Goal: Information Seeking & Learning: Check status

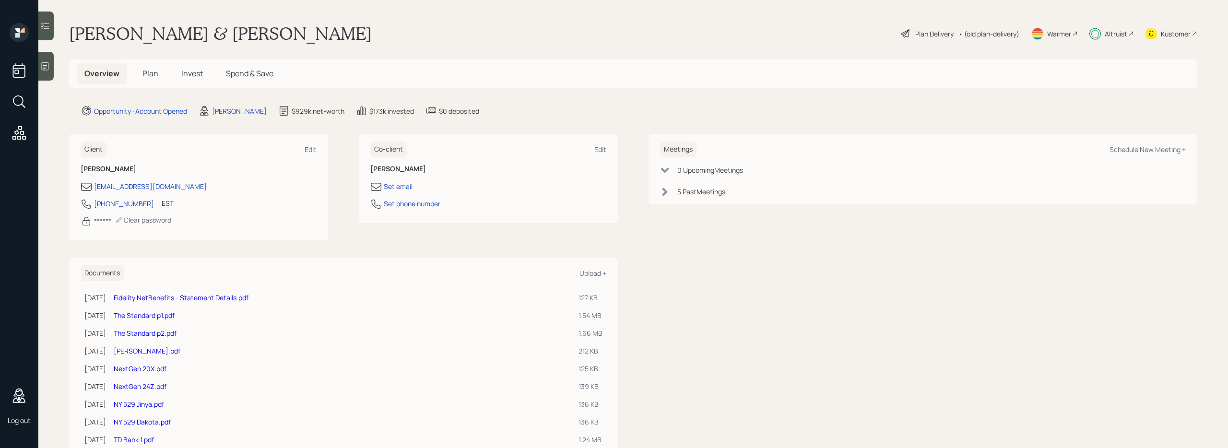
click at [188, 81] on h5 "Invest" at bounding box center [192, 73] width 37 height 21
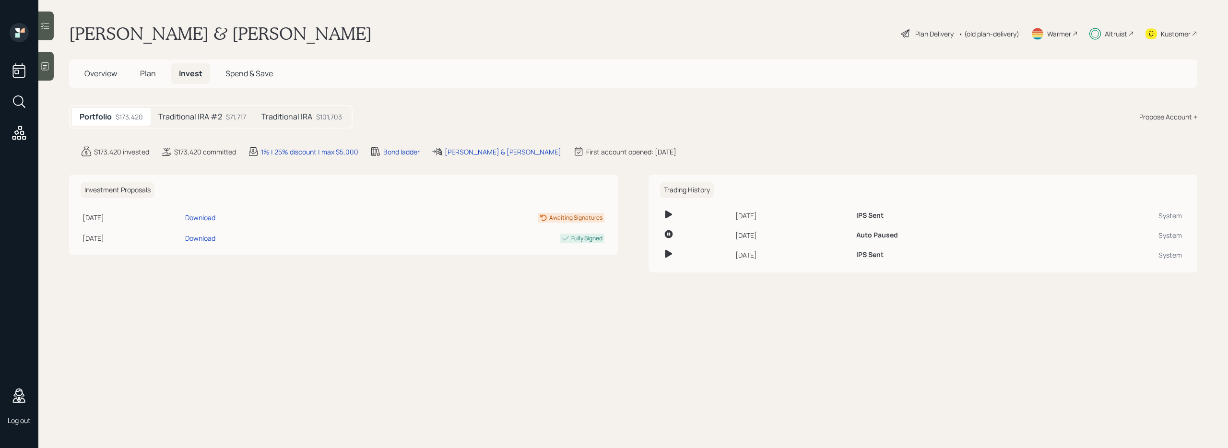
click at [211, 120] on h5 "Traditional IRA #2" at bounding box center [190, 116] width 64 height 9
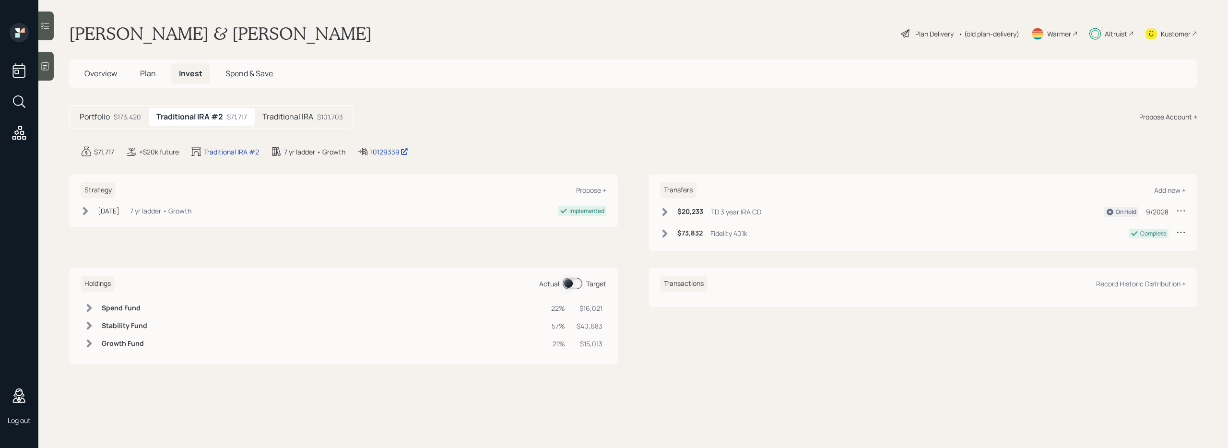
click at [667, 213] on icon at bounding box center [665, 212] width 10 height 10
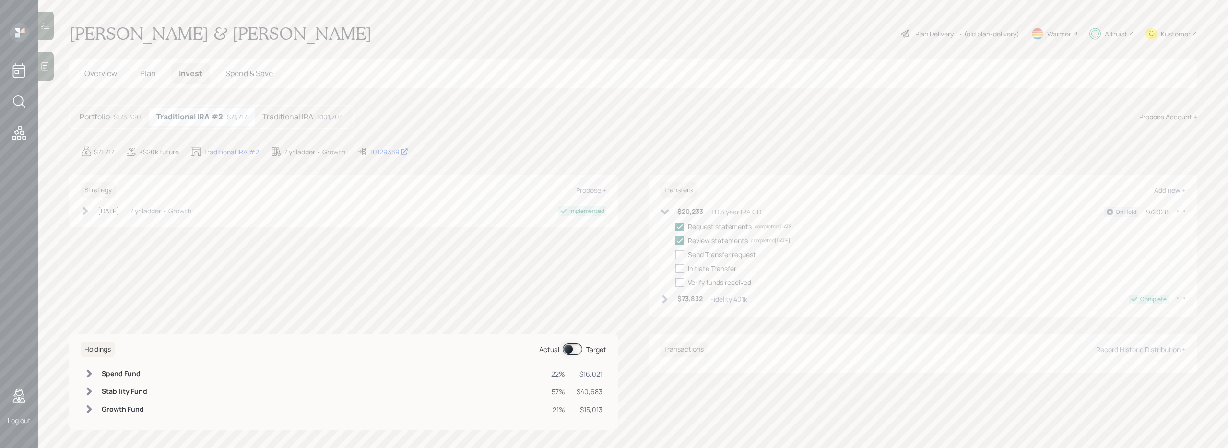
click at [283, 117] on h5 "Traditional IRA" at bounding box center [287, 116] width 51 height 9
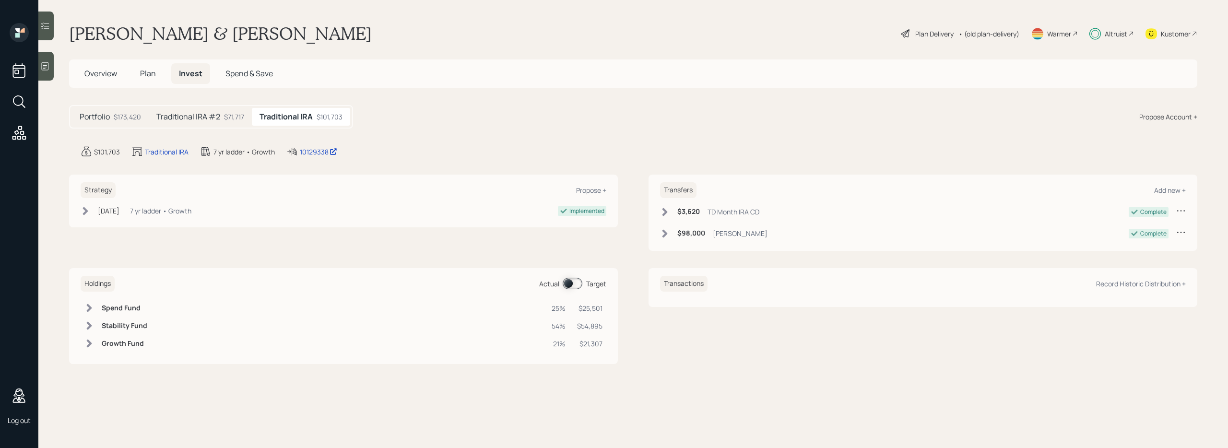
click at [663, 209] on icon at bounding box center [664, 212] width 5 height 8
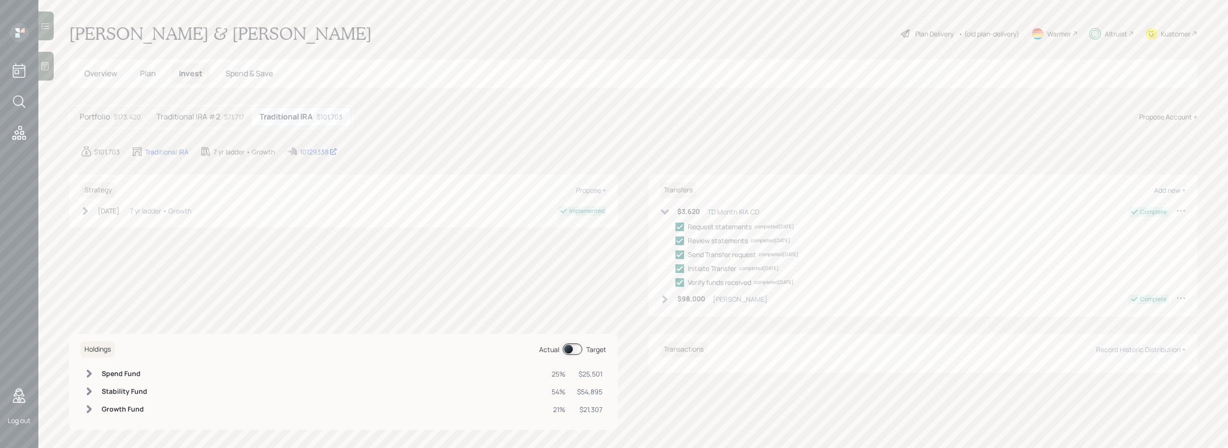
click at [662, 209] on icon at bounding box center [665, 212] width 10 height 10
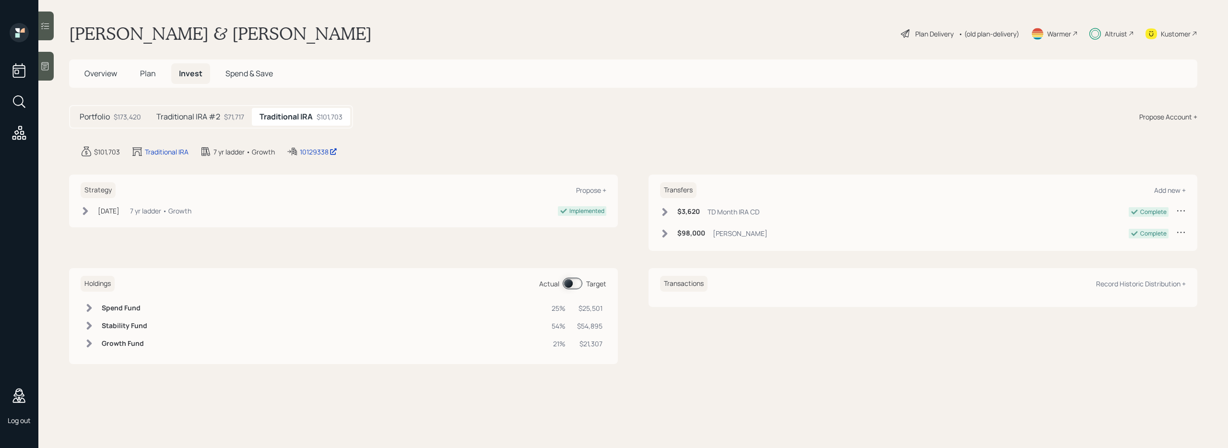
click at [146, 80] on h5 "Plan" at bounding box center [147, 73] width 31 height 21
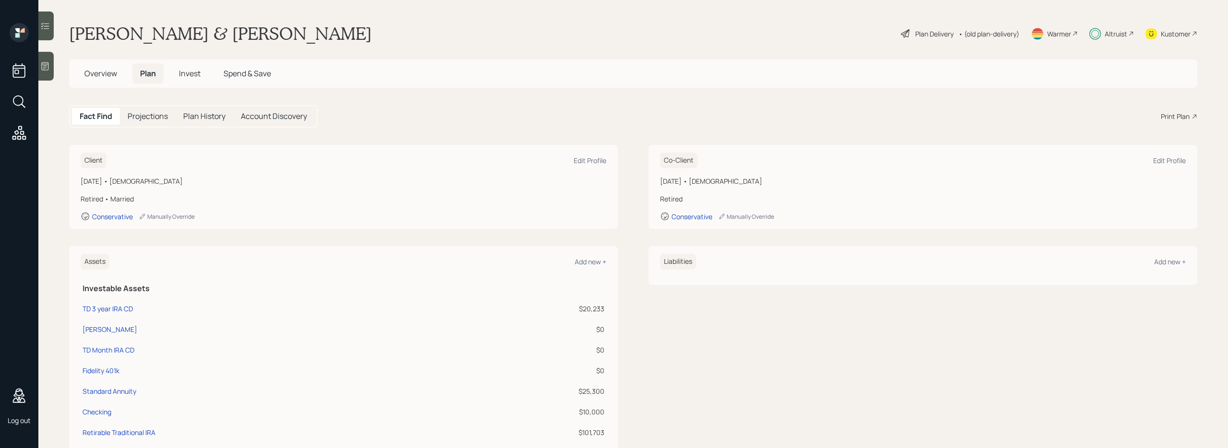
click at [106, 77] on span "Overview" at bounding box center [100, 73] width 33 height 11
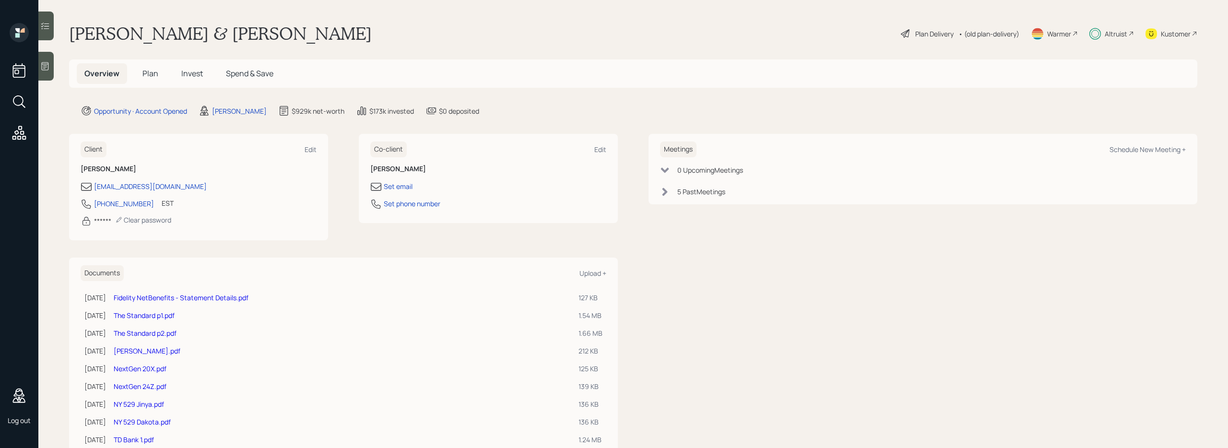
click at [151, 77] on span "Plan" at bounding box center [150, 73] width 16 height 11
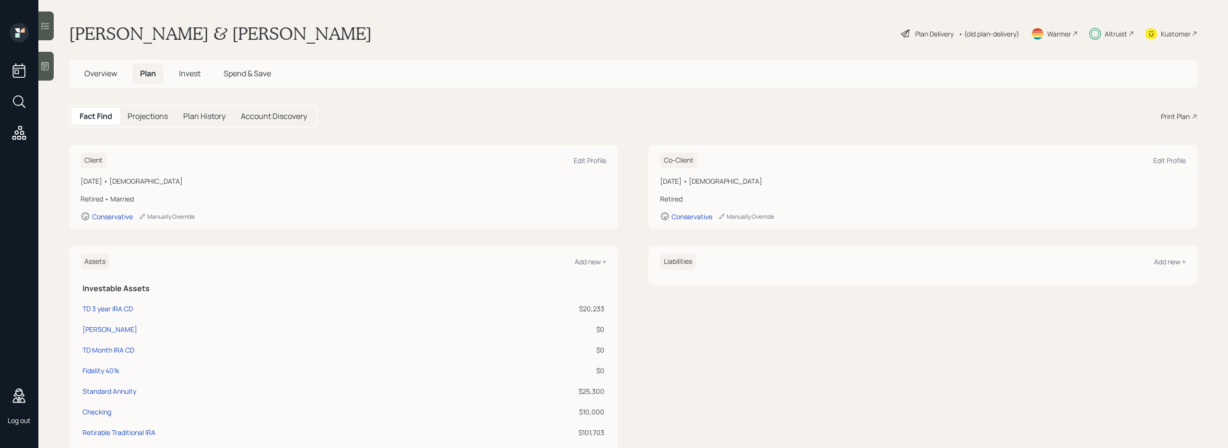
click at [193, 77] on span "Invest" at bounding box center [190, 73] width 22 height 11
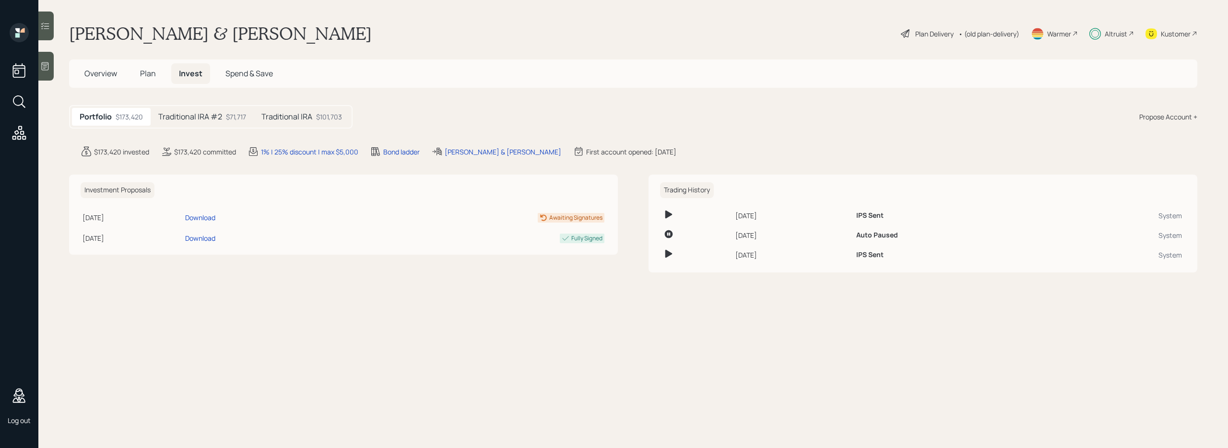
click at [46, 32] on div at bounding box center [45, 26] width 15 height 29
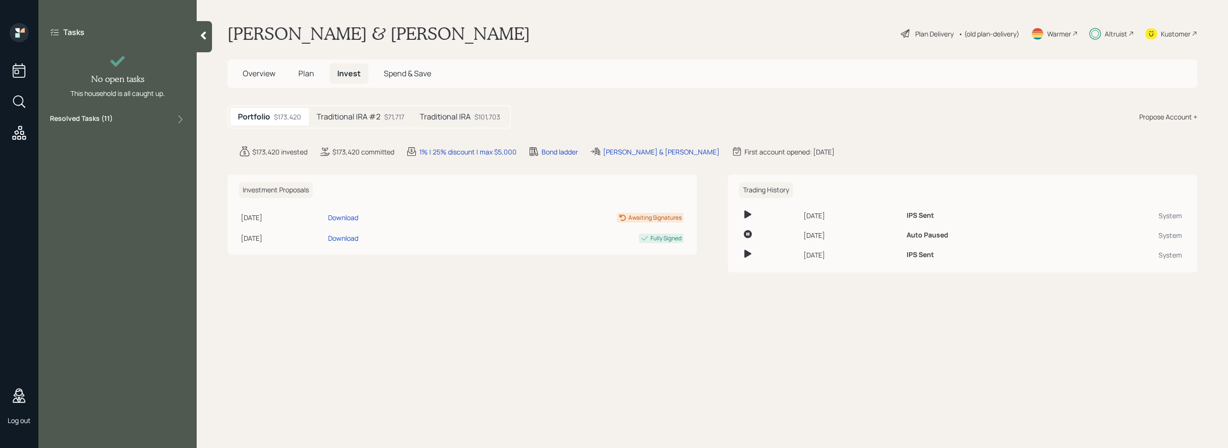
click at [176, 120] on icon at bounding box center [181, 120] width 10 height 10
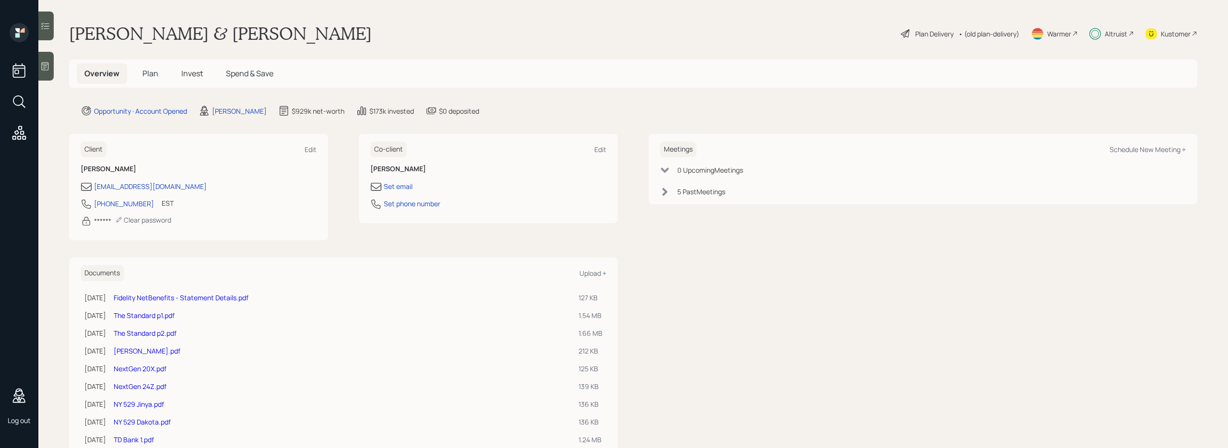
click at [186, 71] on span "Invest" at bounding box center [192, 73] width 22 height 11
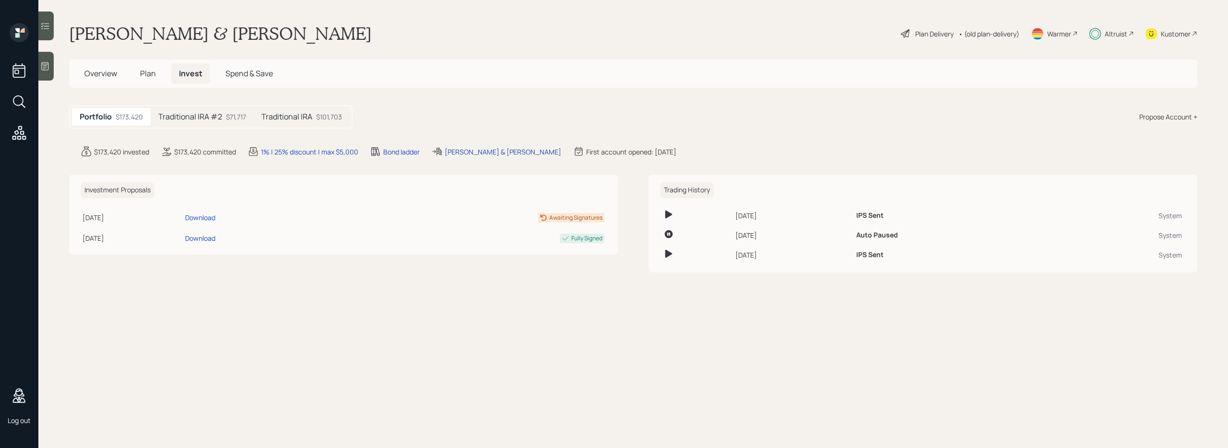
click at [223, 120] on div "Traditional IRA #2 $71,717" at bounding box center [202, 117] width 103 height 18
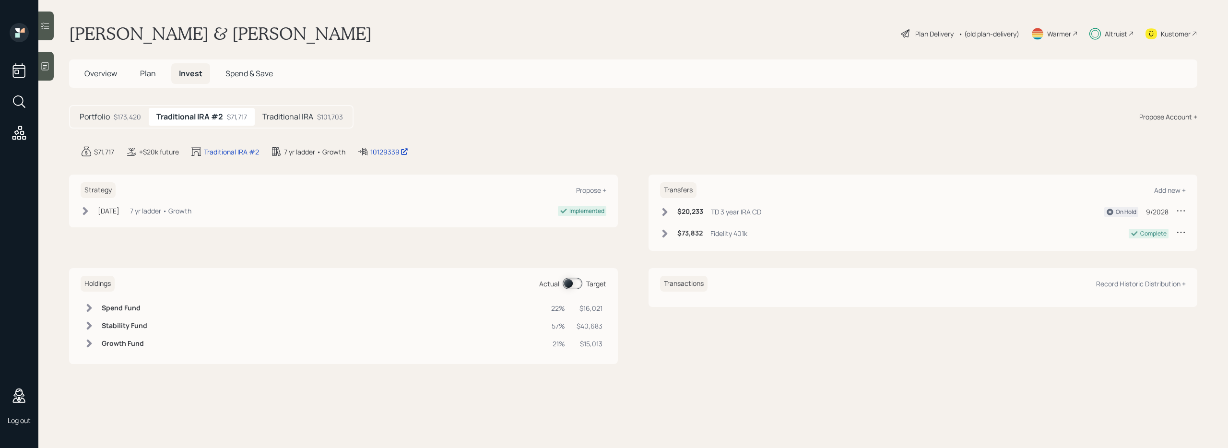
click at [312, 118] on h5 "Traditional IRA" at bounding box center [287, 116] width 51 height 9
click at [226, 119] on div "$71,717" at bounding box center [234, 117] width 20 height 10
